Goal: Information Seeking & Learning: Learn about a topic

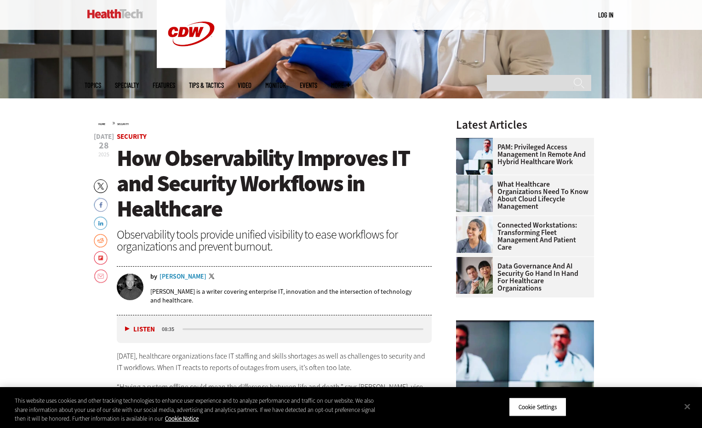
scroll to position [230, 0]
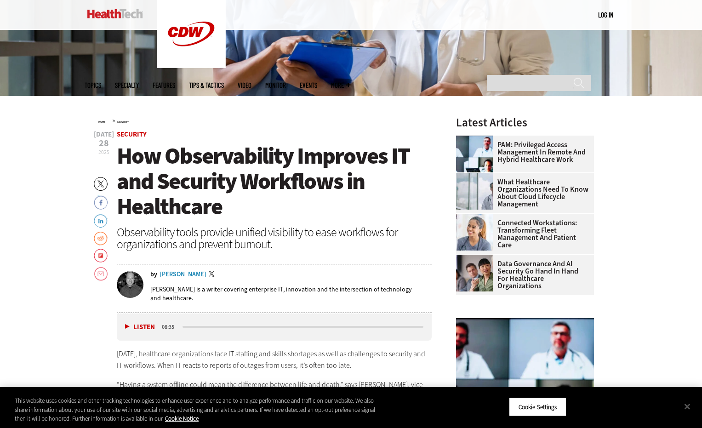
click at [128, 325] on button "Listen" at bounding box center [140, 327] width 30 height 7
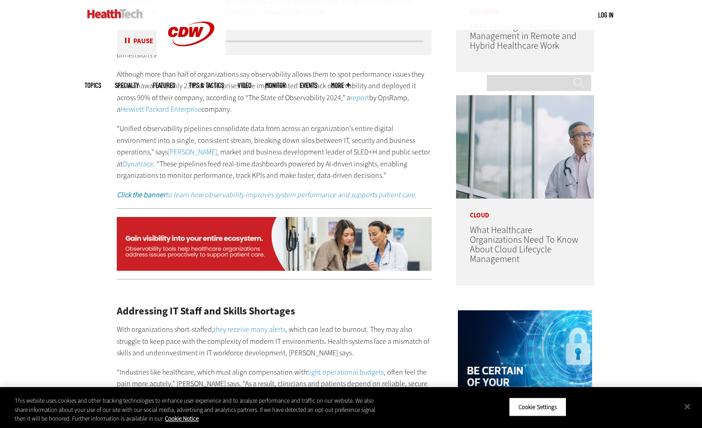
scroll to position [662, 0]
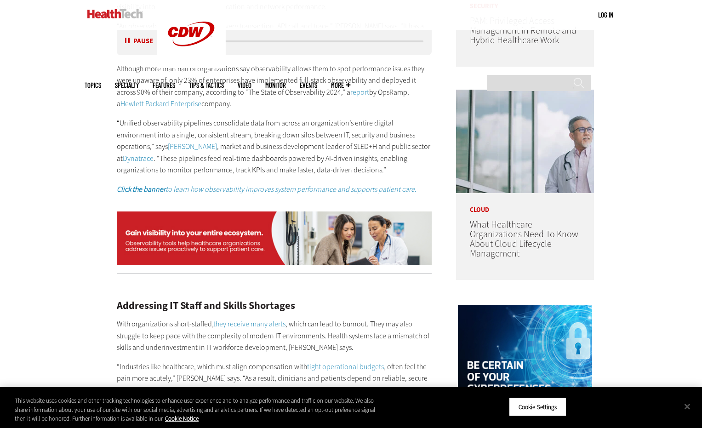
click at [266, 190] on em "Click the banner to learn how observability improves system performance and sup…" at bounding box center [267, 189] width 300 height 10
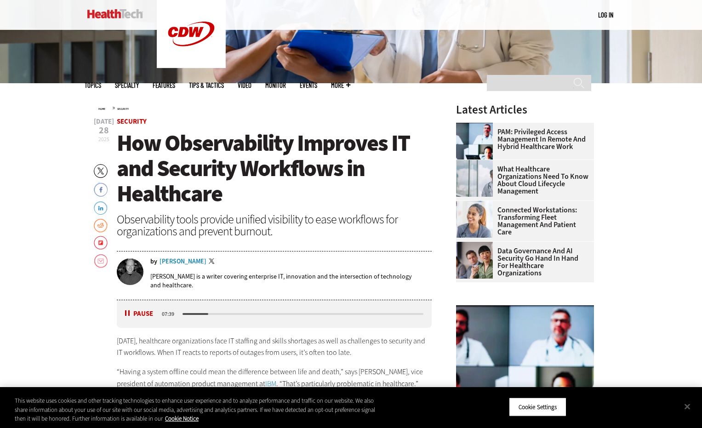
scroll to position [245, 0]
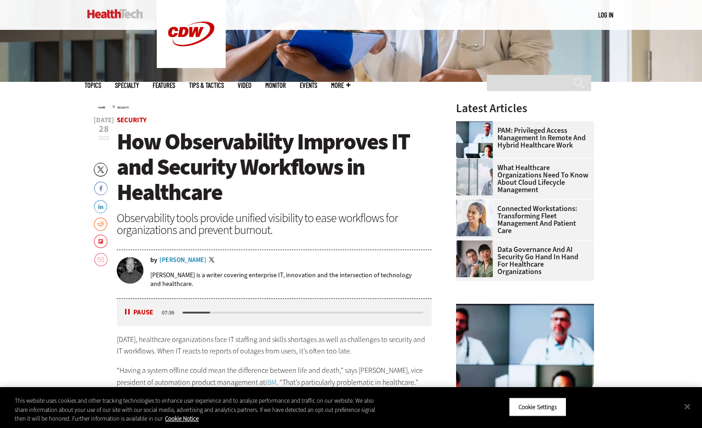
click at [98, 256] on link "Email" at bounding box center [101, 259] width 14 height 15
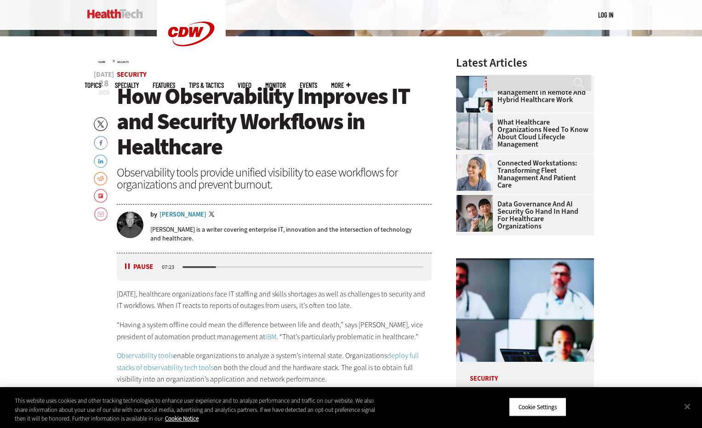
scroll to position [232, 0]
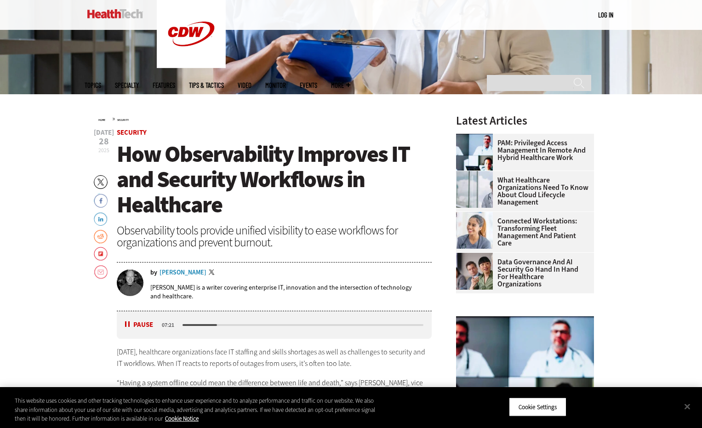
drag, startPoint x: 322, startPoint y: 289, endPoint x: 132, endPoint y: 375, distance: 208.4
click at [120, 361] on p "[DATE], healthcare organizations face IT staffing and skills shortages as well …" at bounding box center [274, 357] width 315 height 23
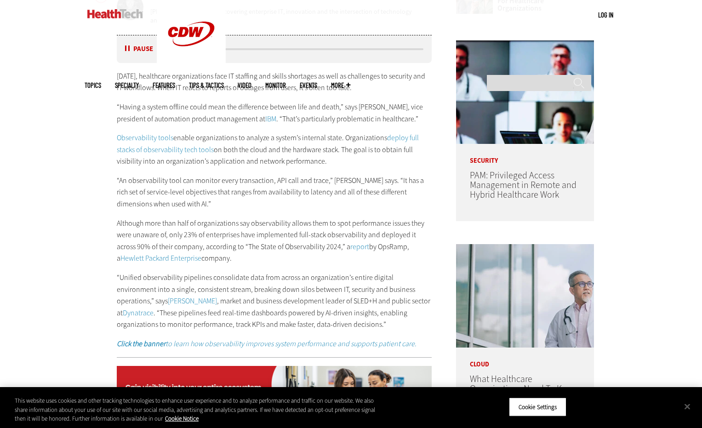
scroll to position [507, 0]
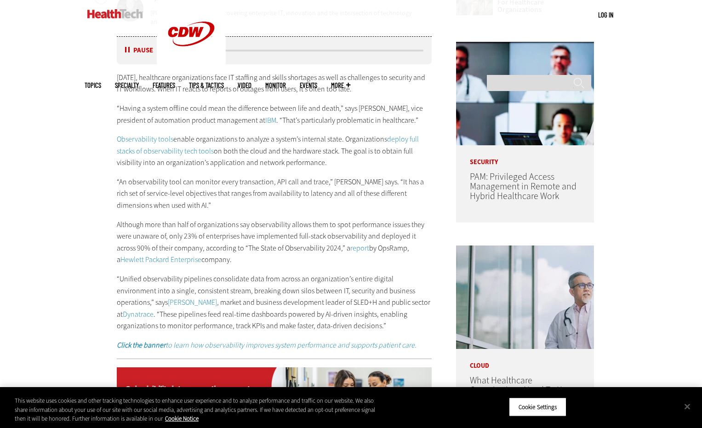
drag, startPoint x: 315, startPoint y: 325, endPoint x: 110, endPoint y: 75, distance: 322.7
copy div "Lorem, ipsumdolor sitametconsec adip EL seddoeiu tem incidi utlaboree do magn a…"
click at [129, 51] on button "Pause" at bounding box center [139, 50] width 29 height 7
click at [129, 51] on div "Listen Pause" at bounding box center [142, 51] width 37 height 10
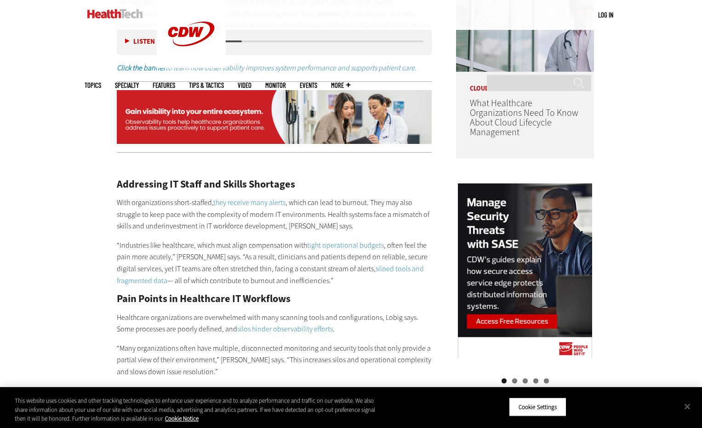
scroll to position [785, 0]
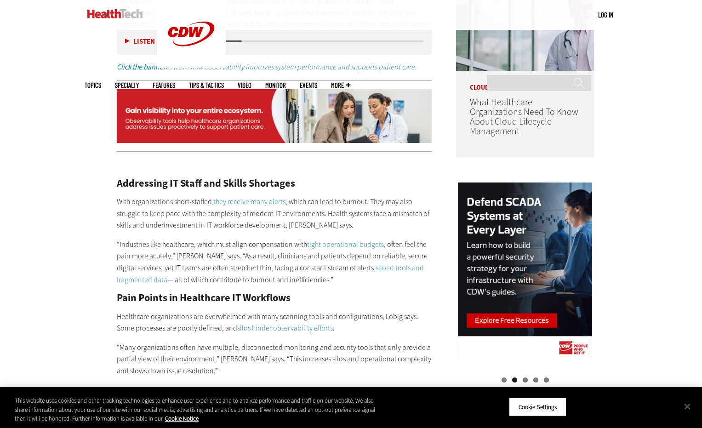
drag, startPoint x: 118, startPoint y: 200, endPoint x: 349, endPoint y: 279, distance: 244.1
click at [349, 279] on div "Addressing IT Staff and Skills Shortages With organizations short-staffed, they…" at bounding box center [274, 429] width 315 height 541
copy div "With organizations short-staffed, they receive many alerts , which can lead to …"
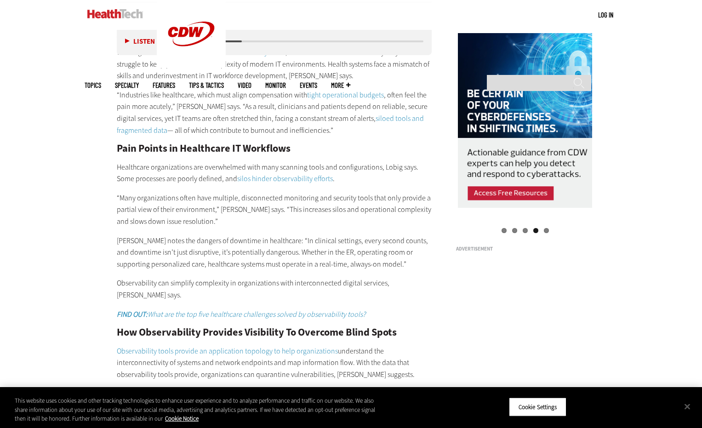
scroll to position [935, 0]
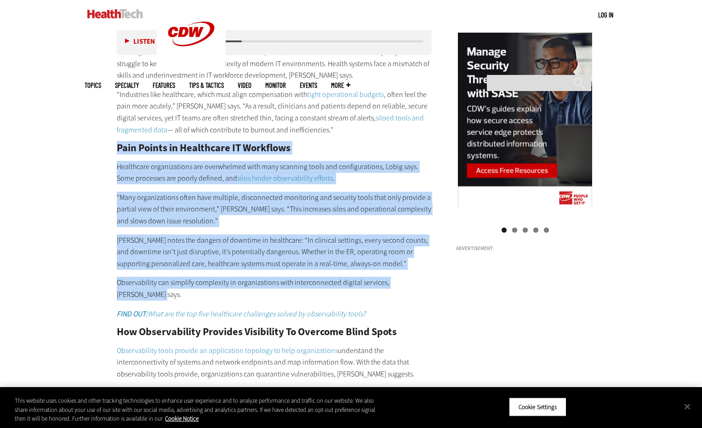
drag, startPoint x: 428, startPoint y: 284, endPoint x: 114, endPoint y: 148, distance: 341.4
copy div "Pain Points in Healthcare IT Workflows Healthcare organizations are overwhelmed…"
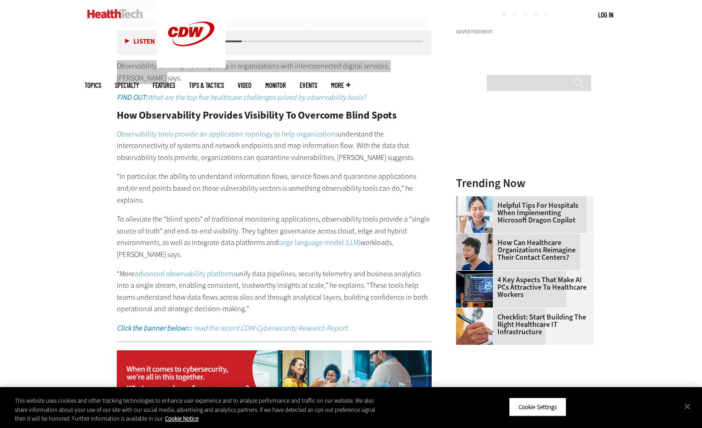
scroll to position [1155, 0]
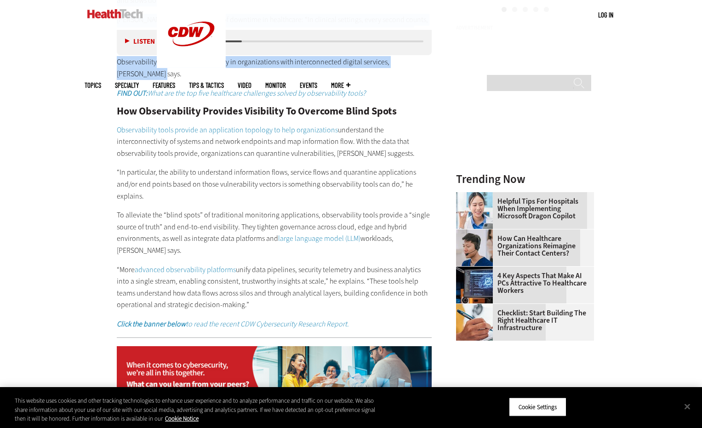
drag, startPoint x: 117, startPoint y: 99, endPoint x: 285, endPoint y: 296, distance: 259.2
click at [285, 296] on div "Addressing IT Staff and Skills Shortages With organizations short-staffed, they…" at bounding box center [274, 59] width 315 height 541
copy div "Lor Ipsumdolorsit Ametcons Adipiscing El Seddoeiu Tempo Incid Utlaboreetdol mag…"
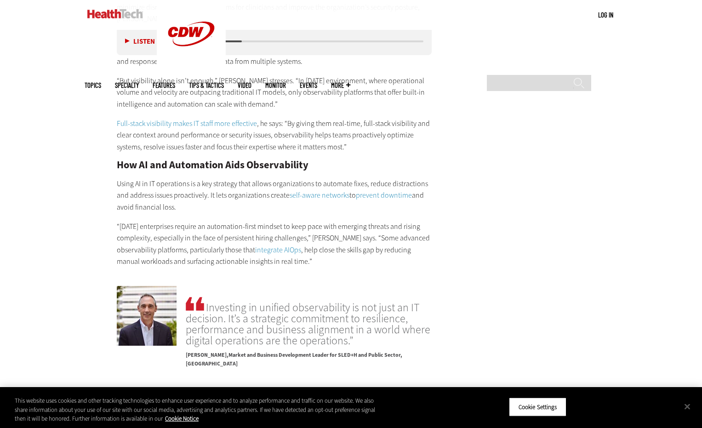
scroll to position [1614, 0]
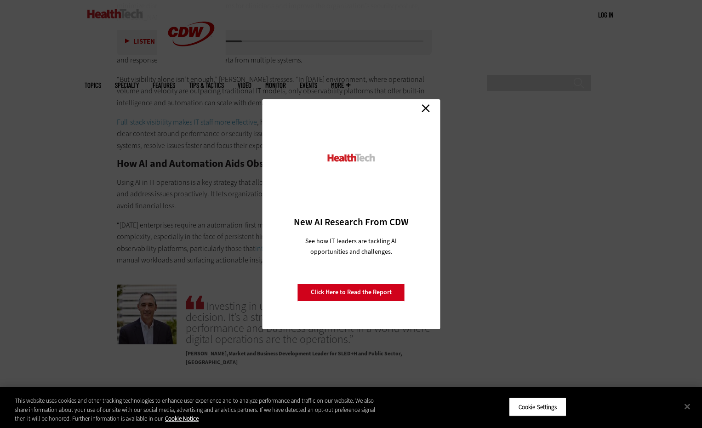
click at [427, 108] on link "Close" at bounding box center [426, 109] width 14 height 14
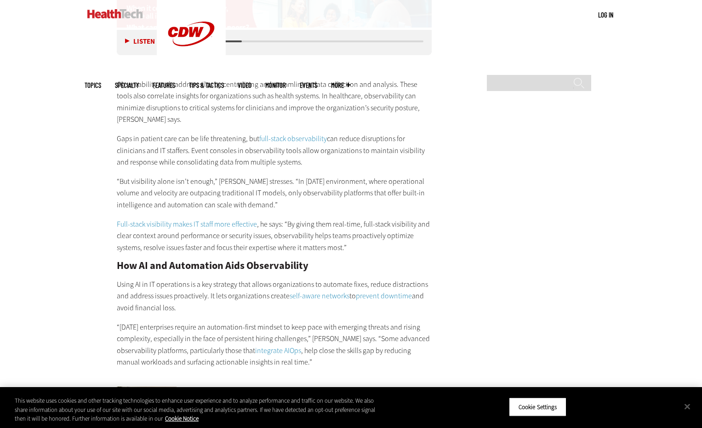
scroll to position [1512, 0]
click at [118, 78] on p "Observability tools address silos by centralizing and streamlining data collect…" at bounding box center [274, 101] width 315 height 47
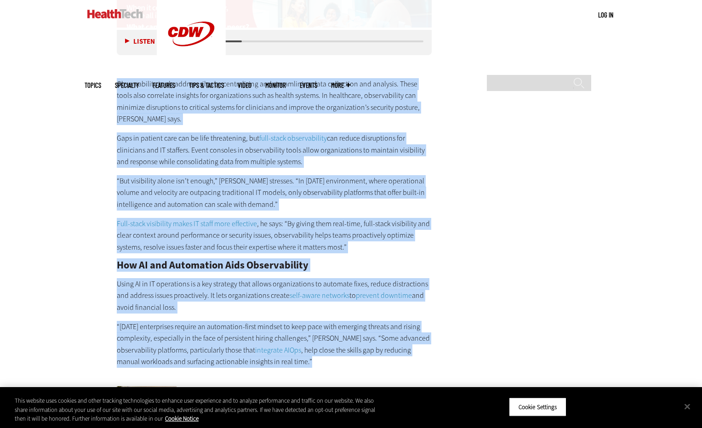
click at [316, 336] on p "“[DATE] enterprises require an automation-first mindset to keep pace with emerg…" at bounding box center [274, 344] width 315 height 47
copy div "Loremipsumdol sitam consect adipi el seddoeiusmod tem incididuntut labo etdolor…"
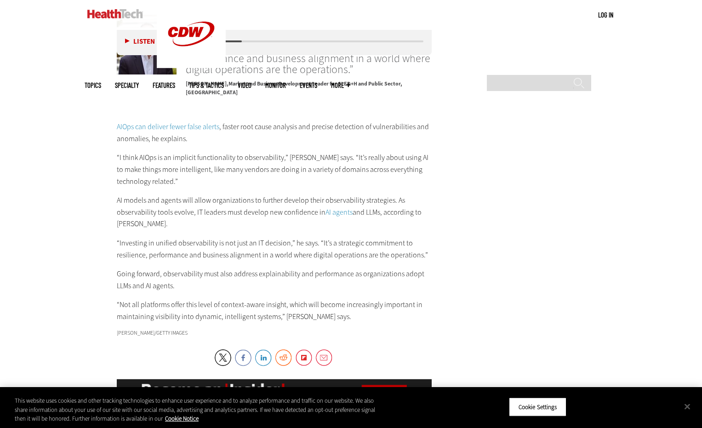
scroll to position [1885, 0]
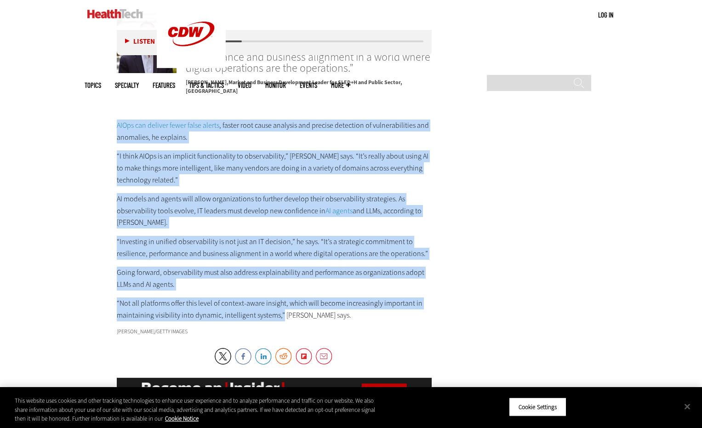
drag, startPoint x: 280, startPoint y: 285, endPoint x: 108, endPoint y: 95, distance: 256.8
copy div "LORem ips dolorsi ametc adipi elitse , doeius temp incid utlabore etd magnaal e…"
